Goal: Transaction & Acquisition: Purchase product/service

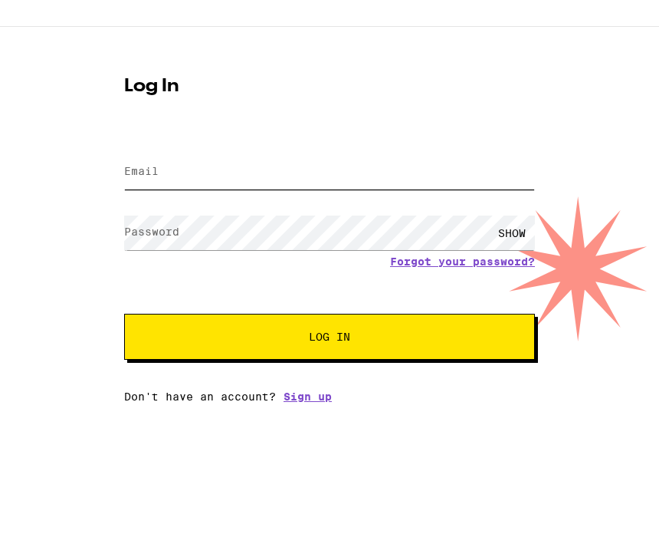
type input "[PERSON_NAME][EMAIL_ADDRESS][PERSON_NAME][DOMAIN_NAME]"
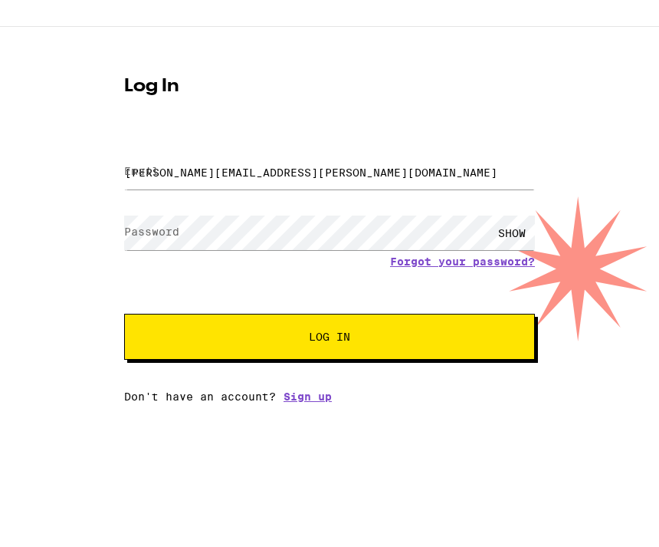
click at [330, 330] on button "Log In" at bounding box center [329, 353] width 411 height 46
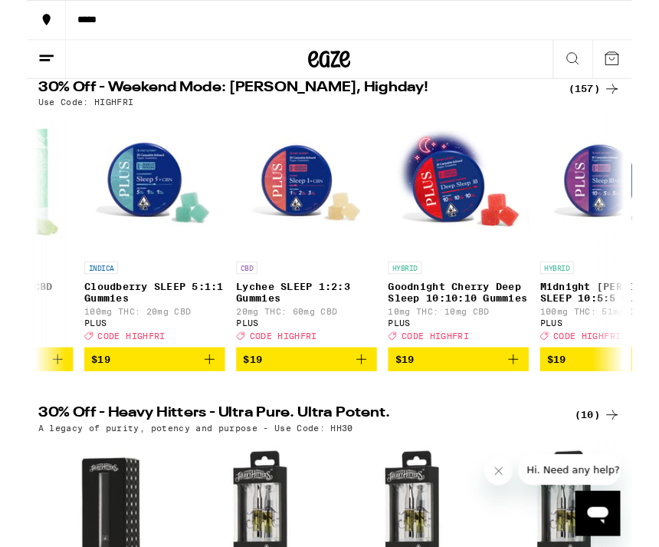
scroll to position [0, 14526]
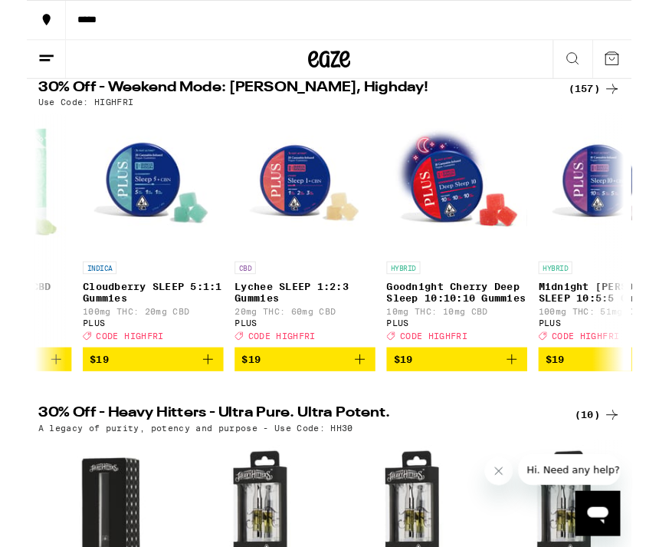
click at [198, 396] on icon "Add to bag" at bounding box center [197, 391] width 11 height 11
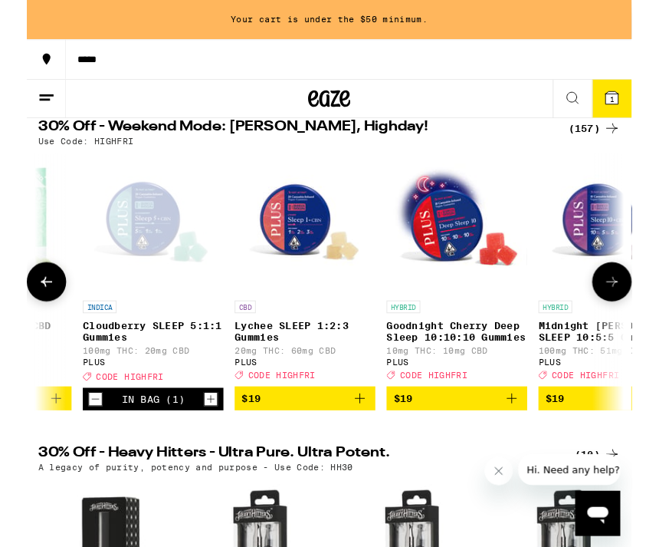
click at [200, 444] on icon "Increment" at bounding box center [201, 435] width 14 height 18
click at [199, 444] on icon "Increment" at bounding box center [201, 435] width 14 height 18
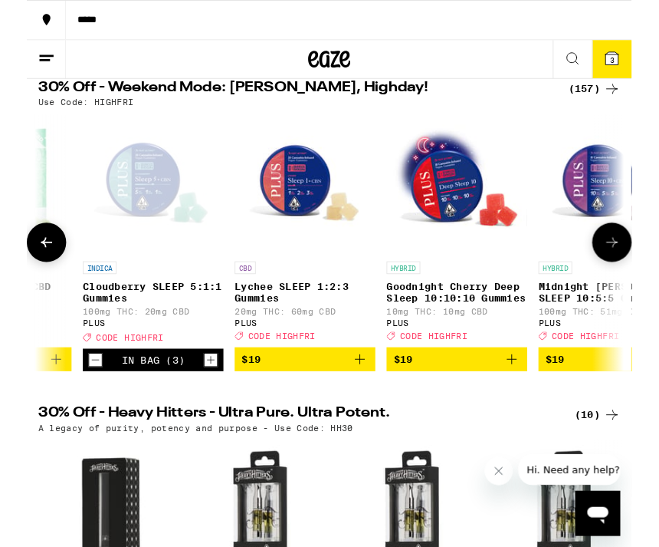
click at [205, 401] on icon "Increment" at bounding box center [201, 392] width 14 height 18
click at [636, 67] on span "4" at bounding box center [638, 65] width 5 height 9
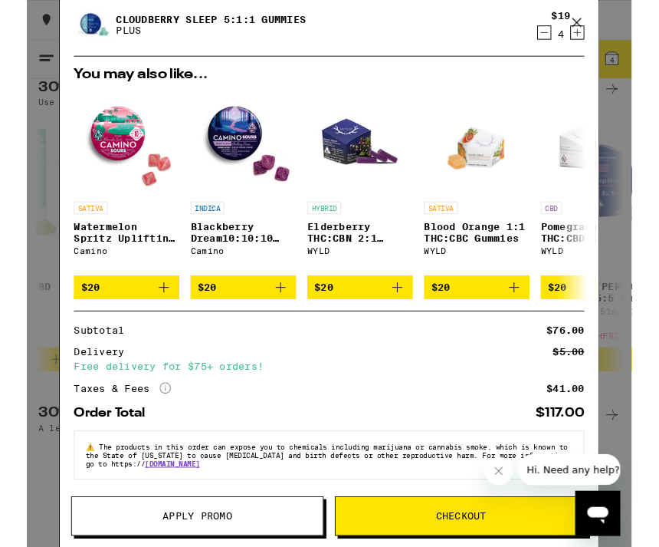
scroll to position [64, 0]
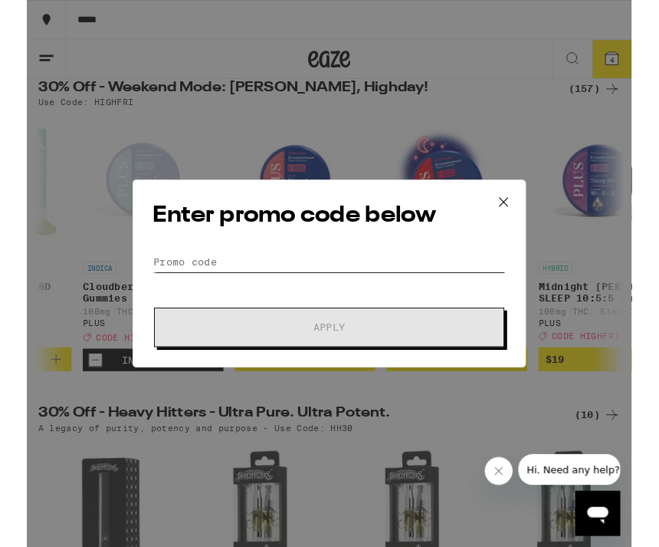
click at [180, 279] on input "Promo Code" at bounding box center [329, 285] width 385 height 23
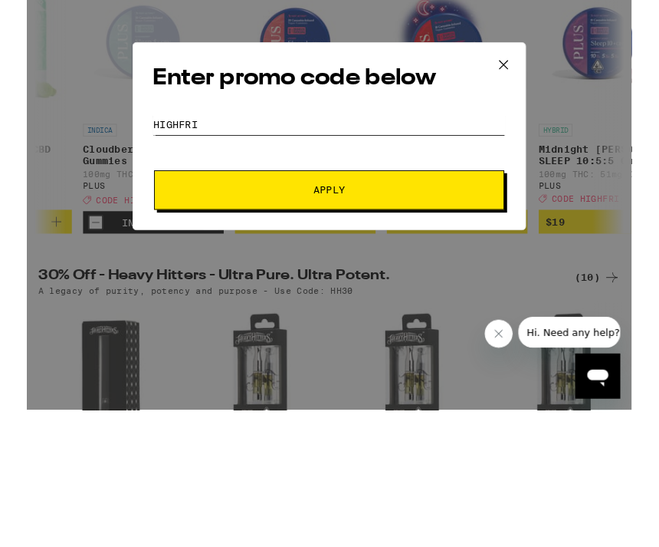
type input "Highfri"
click at [391, 335] on button "Apply" at bounding box center [330, 356] width 382 height 43
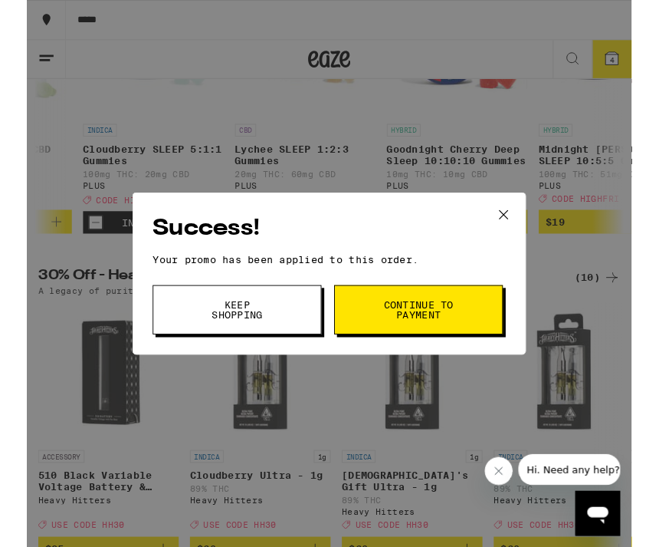
click at [440, 335] on span "Continue to payment" at bounding box center [427, 337] width 78 height 21
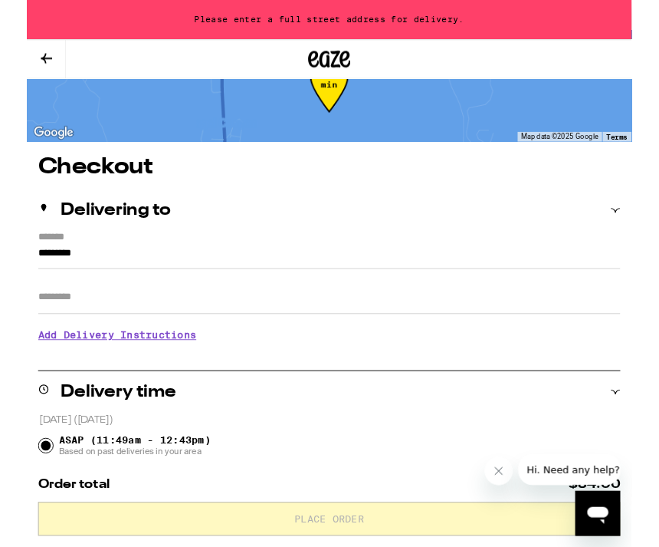
scroll to position [57, 0]
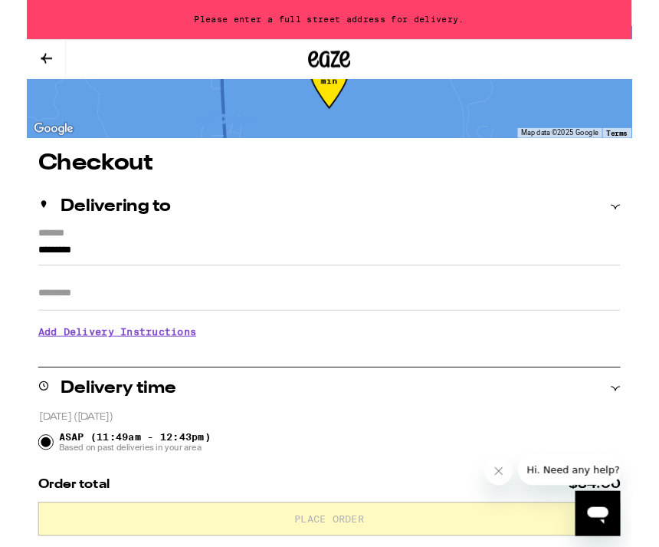
click at [38, 327] on input "Apt/Suite" at bounding box center [329, 319] width 635 height 37
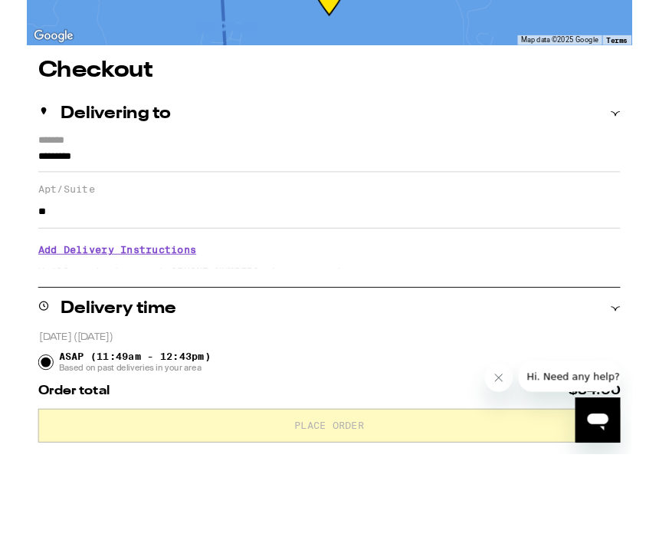
type input "**"
click at [19, 263] on input "*********" at bounding box center [329, 276] width 635 height 26
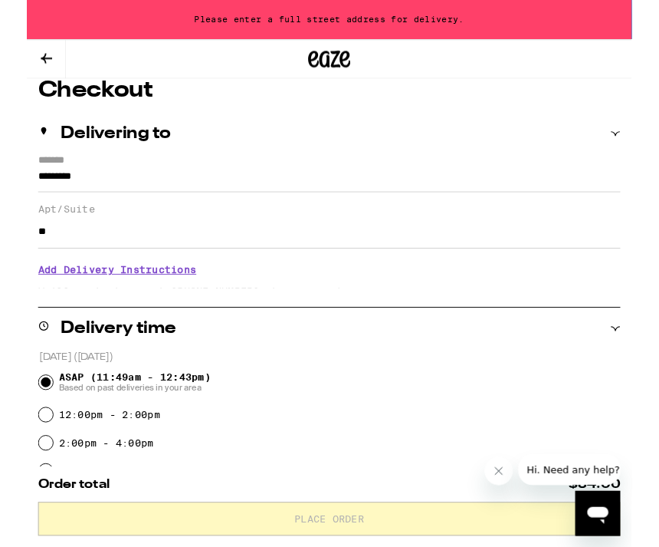
scroll to position [136, 0]
click at [13, 192] on input "*********" at bounding box center [329, 197] width 635 height 26
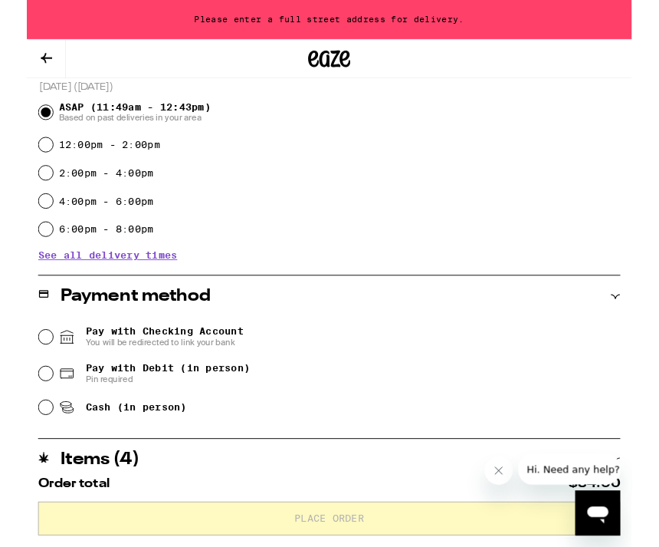
scroll to position [431, 0]
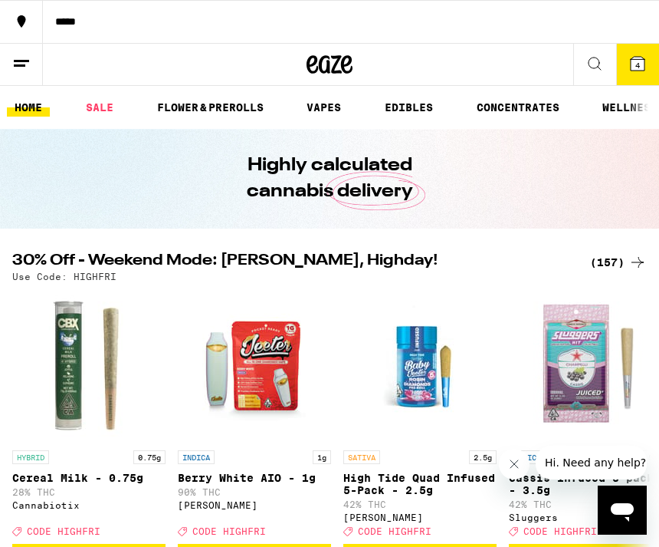
click at [28, 61] on line at bounding box center [21, 61] width 15 height 0
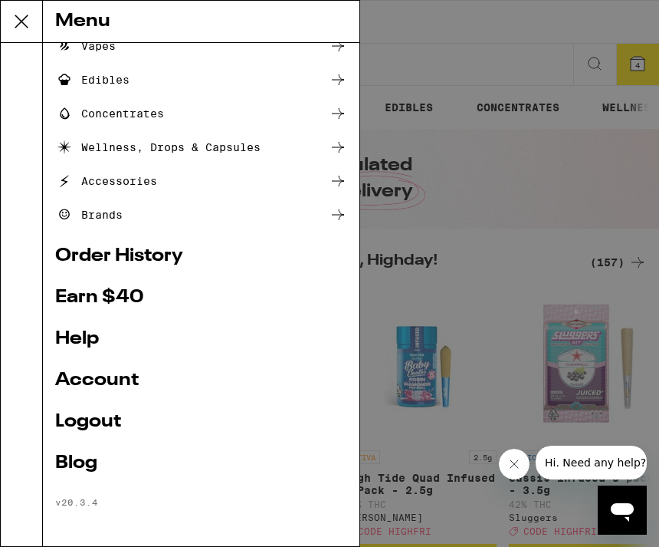
scroll to position [151, 0]
click at [123, 384] on link "Account" at bounding box center [201, 380] width 292 height 18
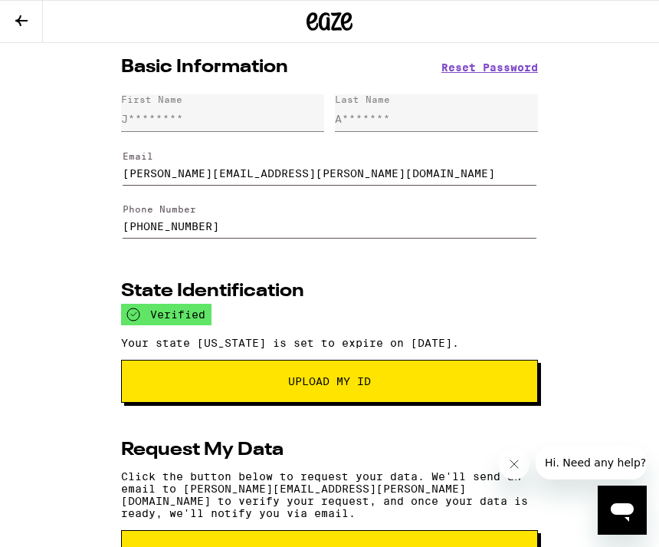
click at [231, 234] on input "[PHONE_NUMBER]" at bounding box center [330, 217] width 414 height 43
click at [32, 20] on button at bounding box center [21, 22] width 43 height 42
